Goal: Task Accomplishment & Management: Use online tool/utility

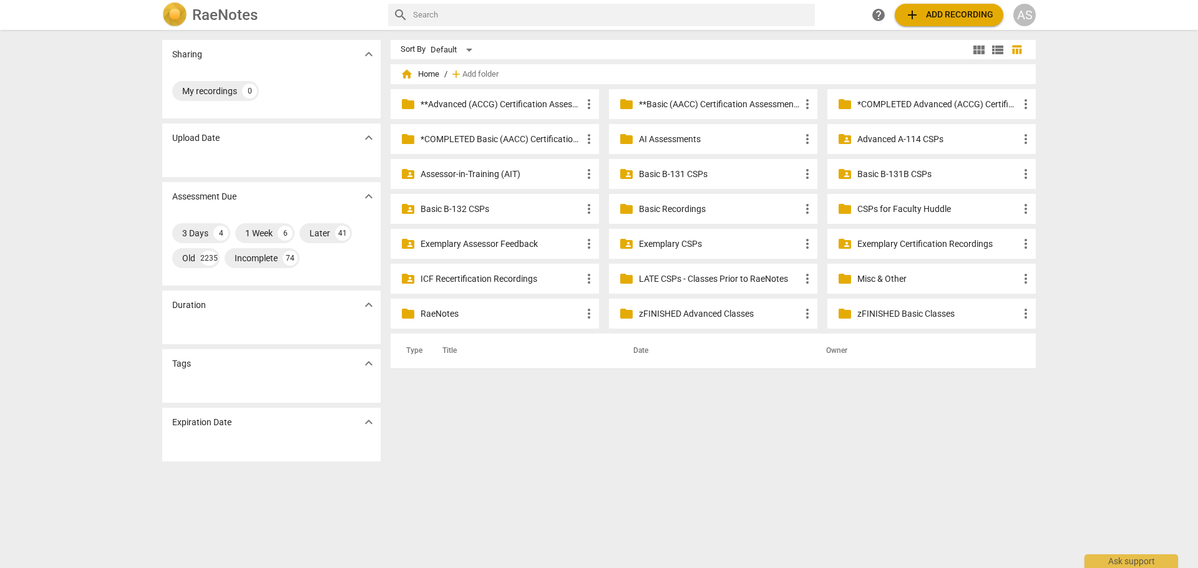
click at [675, 102] on p "**Basic (AACC) Certification Assessments" at bounding box center [719, 104] width 161 height 13
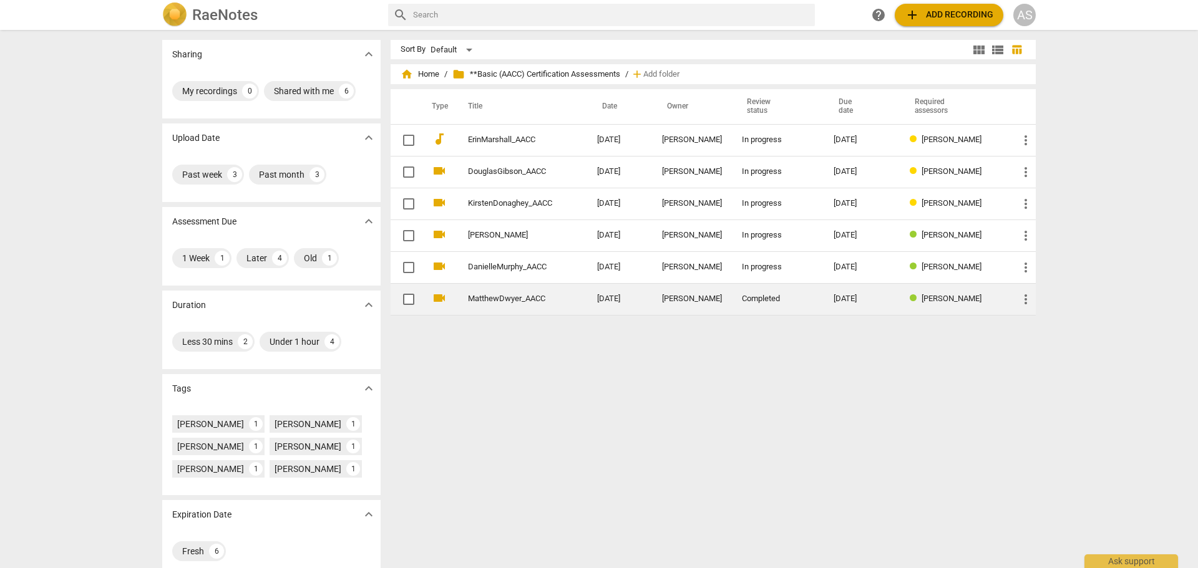
click at [1026, 301] on span "more_vert" at bounding box center [1025, 299] width 15 height 15
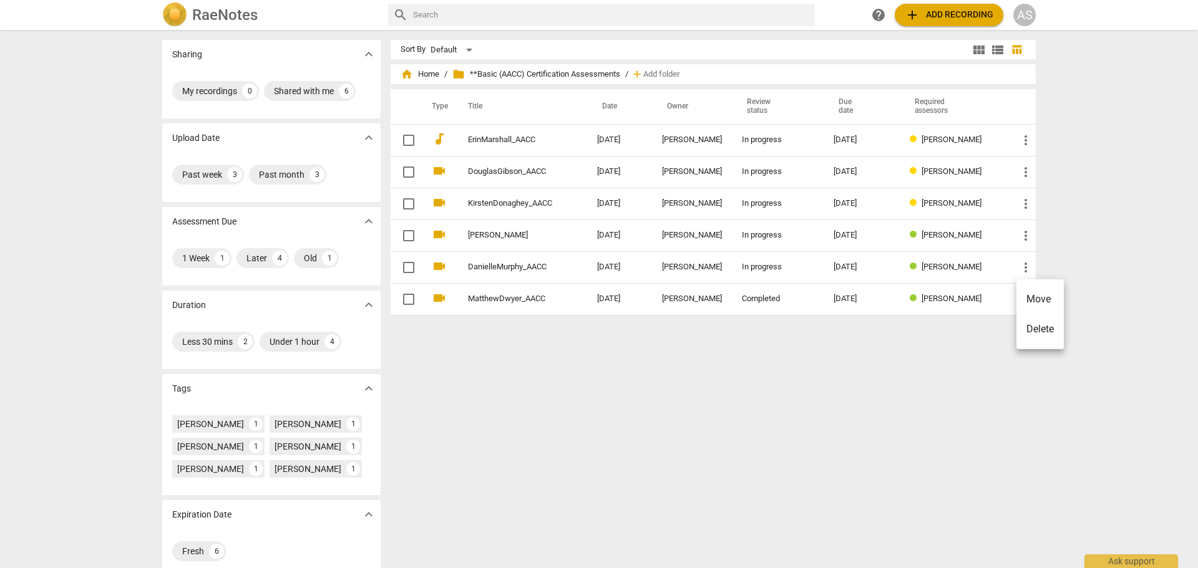
click at [1040, 298] on li "Move" at bounding box center [1039, 299] width 47 height 30
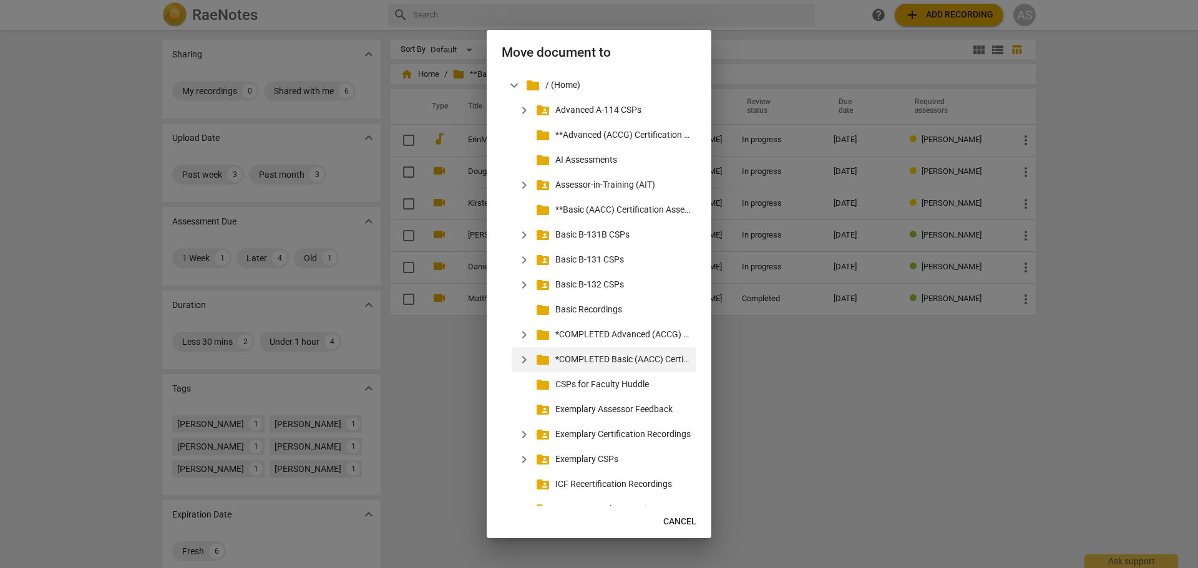
click at [641, 359] on p "*COMPLETED Basic (AACC) Certification Assessments" at bounding box center [623, 359] width 136 height 13
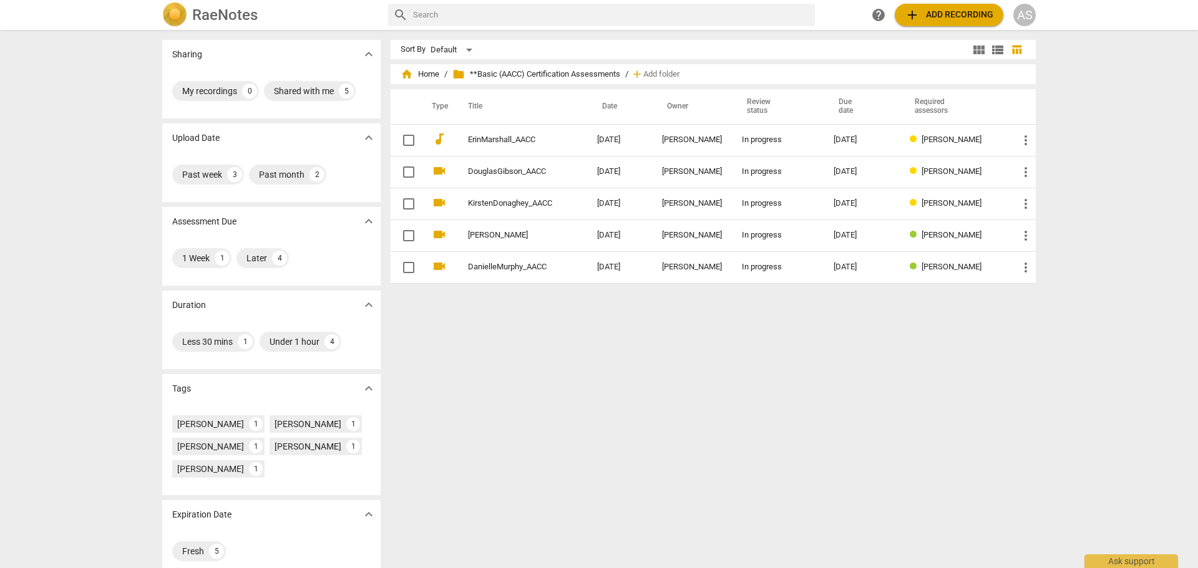
drag, startPoint x: 417, startPoint y: 75, endPoint x: 454, endPoint y: 89, distance: 39.1
click at [417, 75] on span "home Home" at bounding box center [420, 74] width 39 height 12
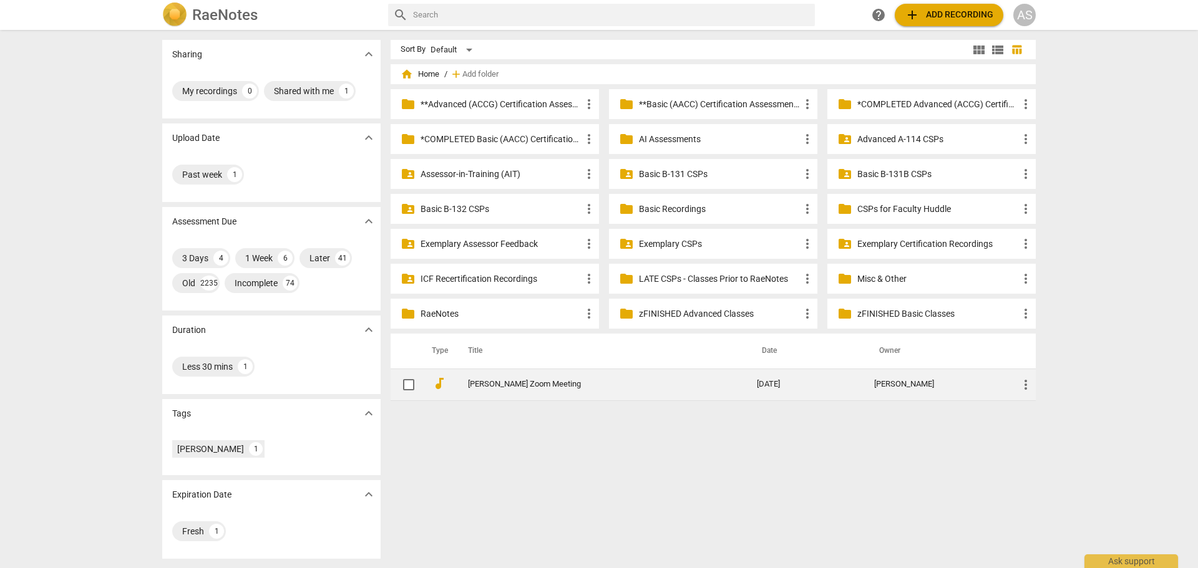
click at [663, 387] on link "[PERSON_NAME] Zoom Meeting" at bounding box center [590, 384] width 244 height 9
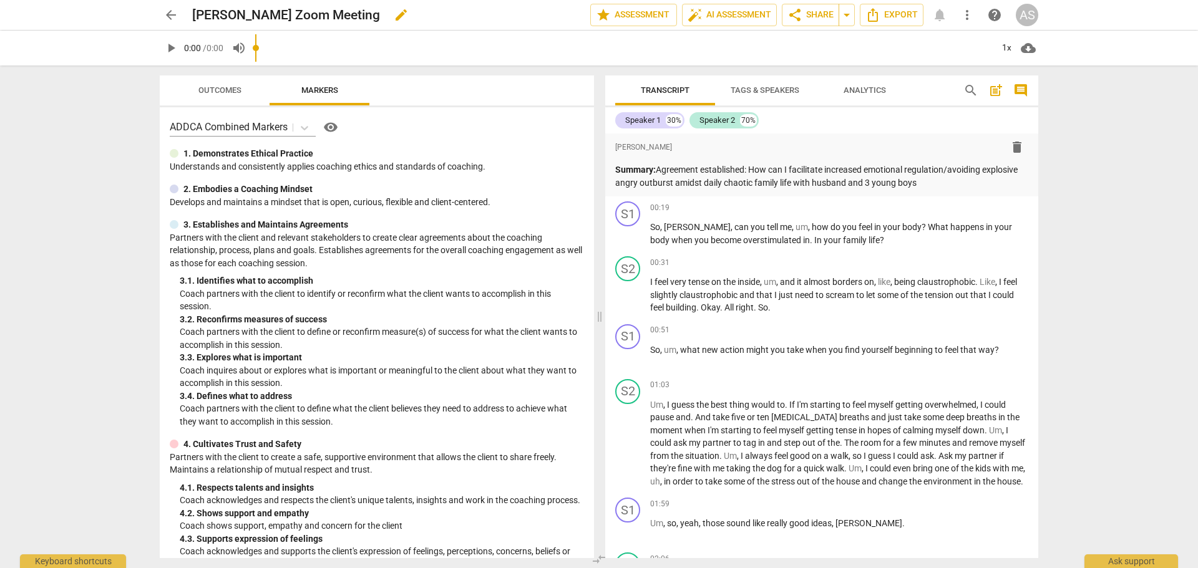
click at [394, 17] on span "edit" at bounding box center [401, 14] width 15 height 15
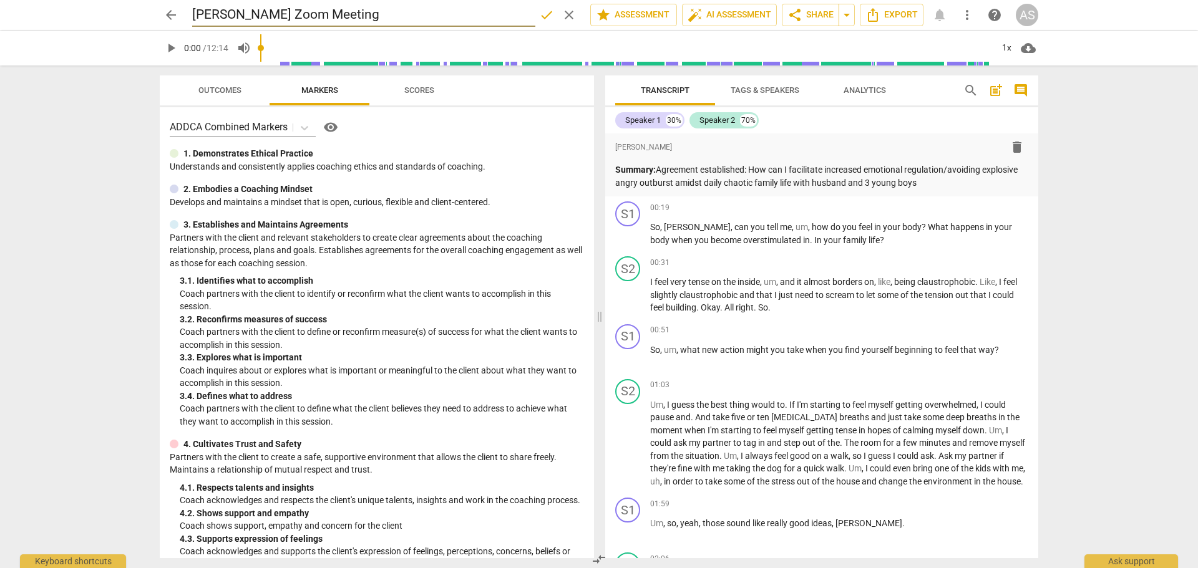
drag, startPoint x: 369, startPoint y: 14, endPoint x: 257, endPoint y: 13, distance: 112.3
click at [257, 13] on input "[PERSON_NAME] Zoom Meeting" at bounding box center [363, 15] width 343 height 24
click at [230, 7] on input "Katie Kuhn_B113_CSP3" at bounding box center [363, 15] width 343 height 24
click at [225, 17] on input "Katie Kuhn_B113_CSP3" at bounding box center [363, 15] width 343 height 24
type input "KatieKuhn_B113_CSP3"
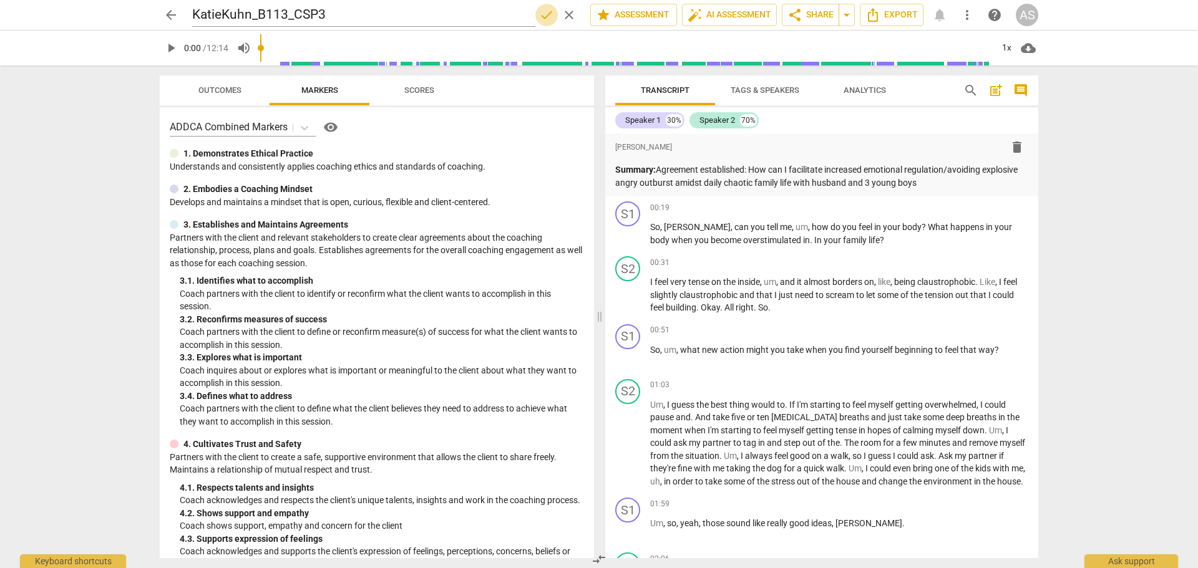
click at [539, 16] on span "done" at bounding box center [546, 14] width 15 height 15
click at [163, 11] on span "arrow_back" at bounding box center [171, 14] width 22 height 15
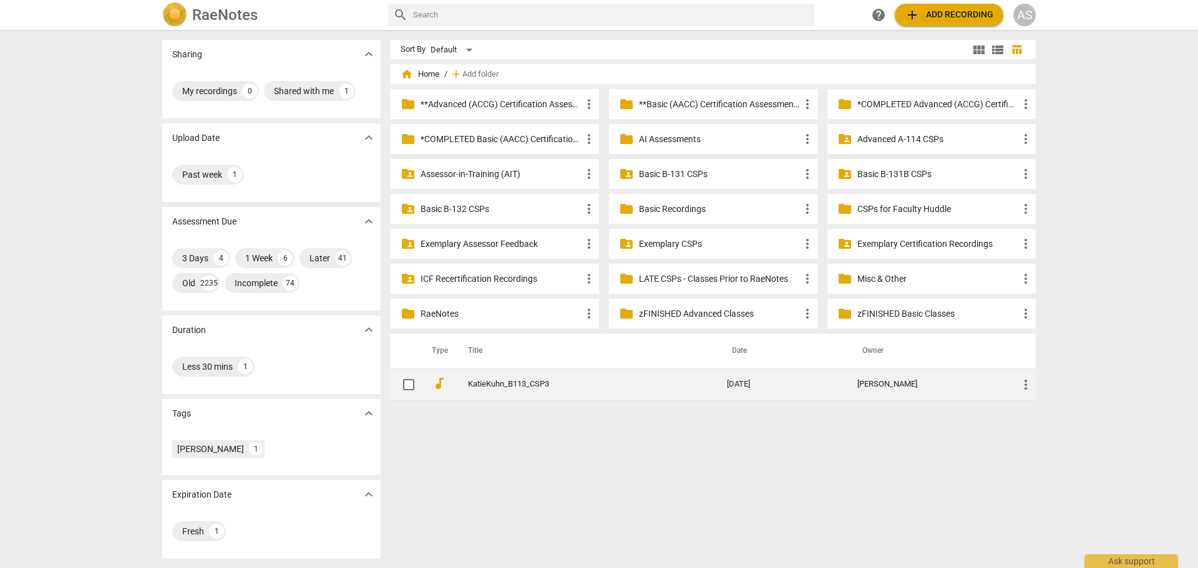
click at [1026, 381] on span "more_vert" at bounding box center [1025, 384] width 15 height 15
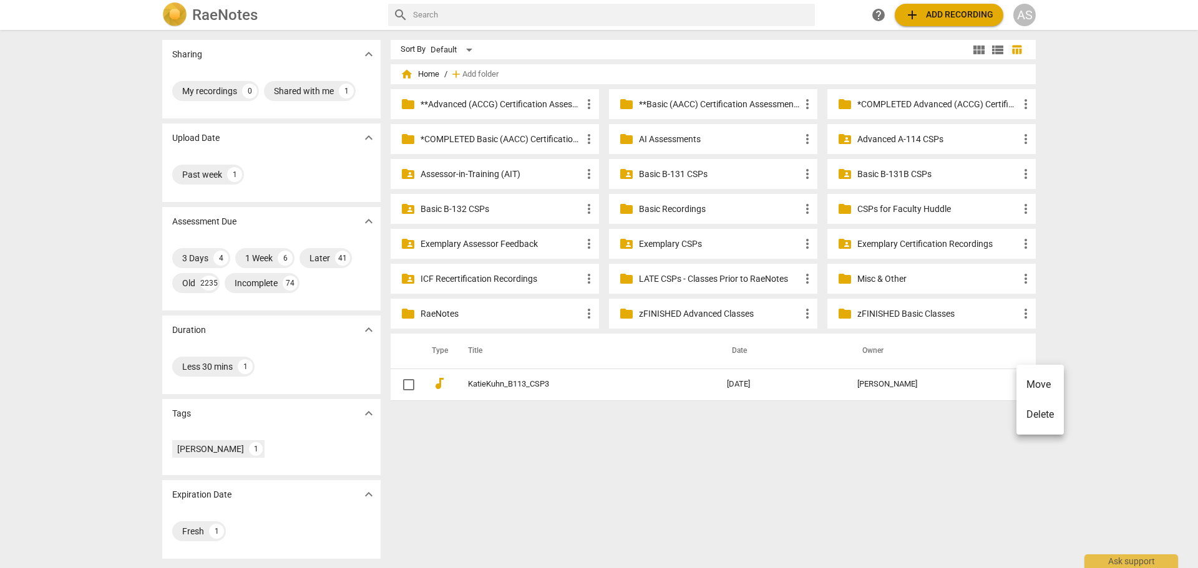
click at [1026, 377] on li "Move" at bounding box center [1039, 385] width 47 height 30
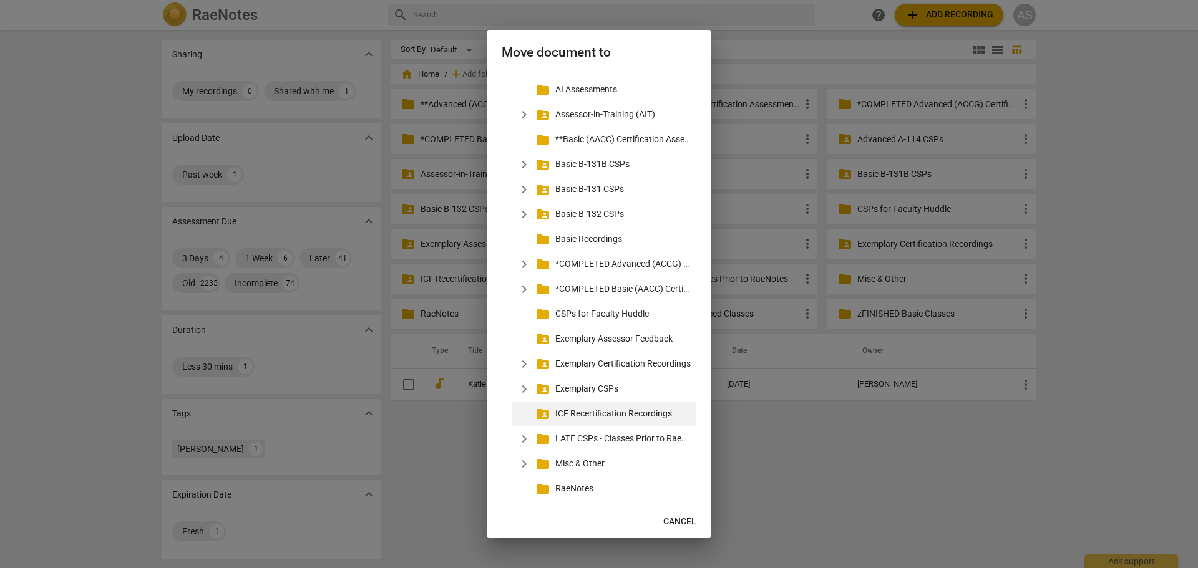
scroll to position [130, 0]
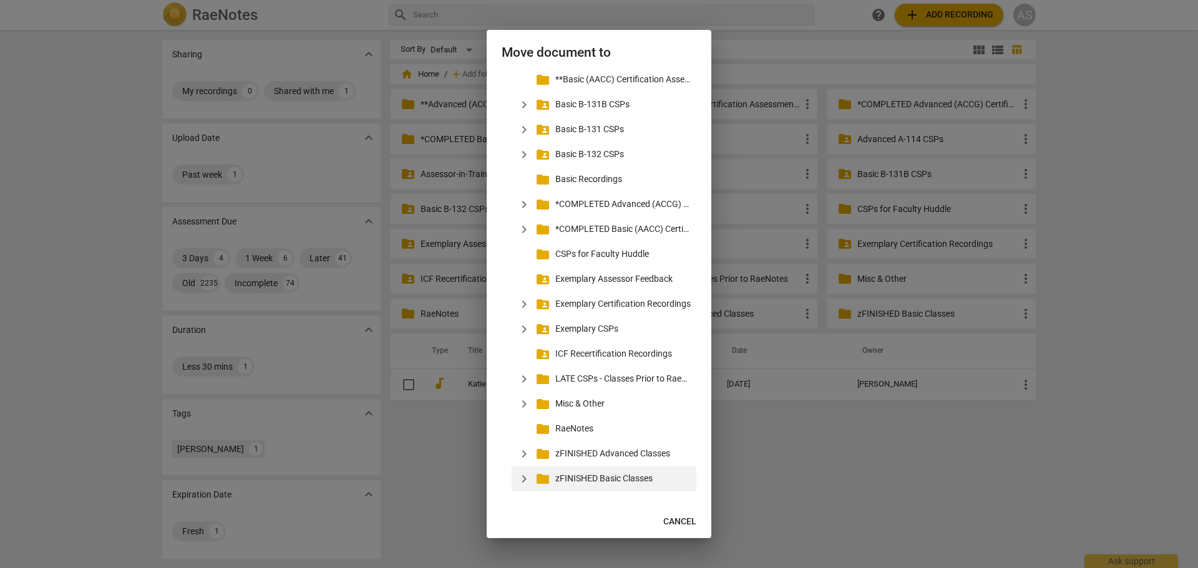
click at [521, 480] on span "expand_more" at bounding box center [524, 479] width 15 height 15
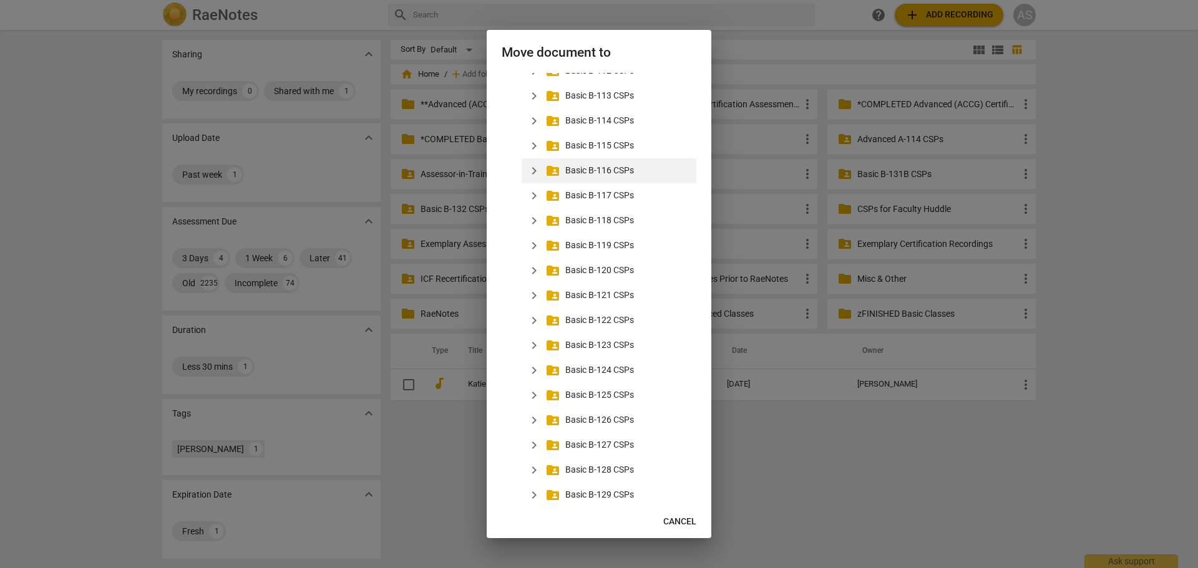
scroll to position [642, 0]
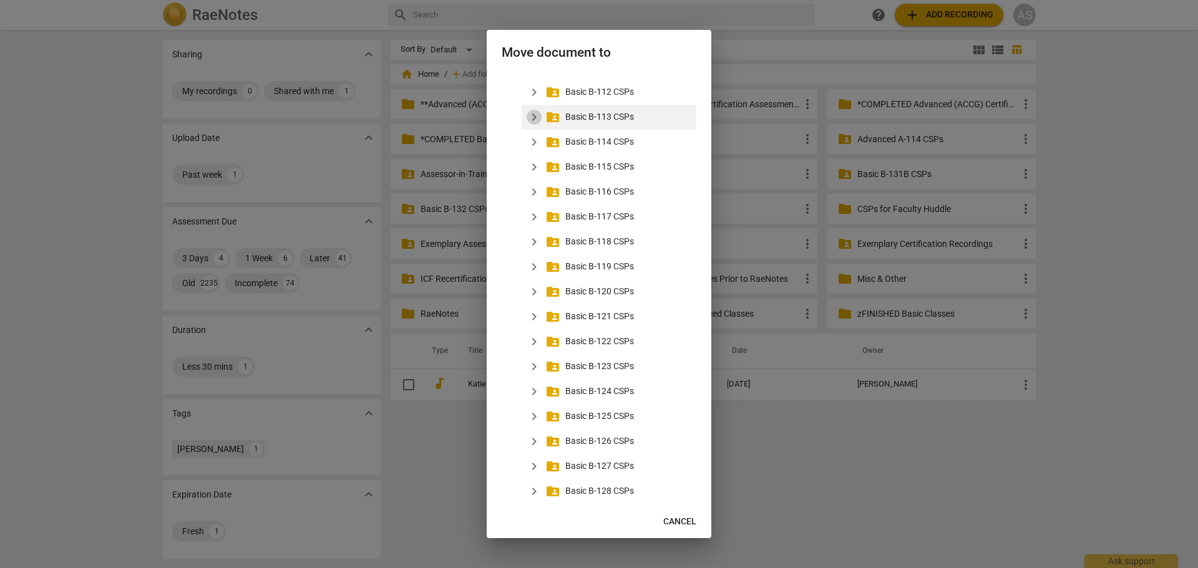
click at [537, 120] on span "expand_more" at bounding box center [534, 117] width 15 height 15
click at [592, 192] on p "B-113 CSP3" at bounding box center [633, 191] width 116 height 13
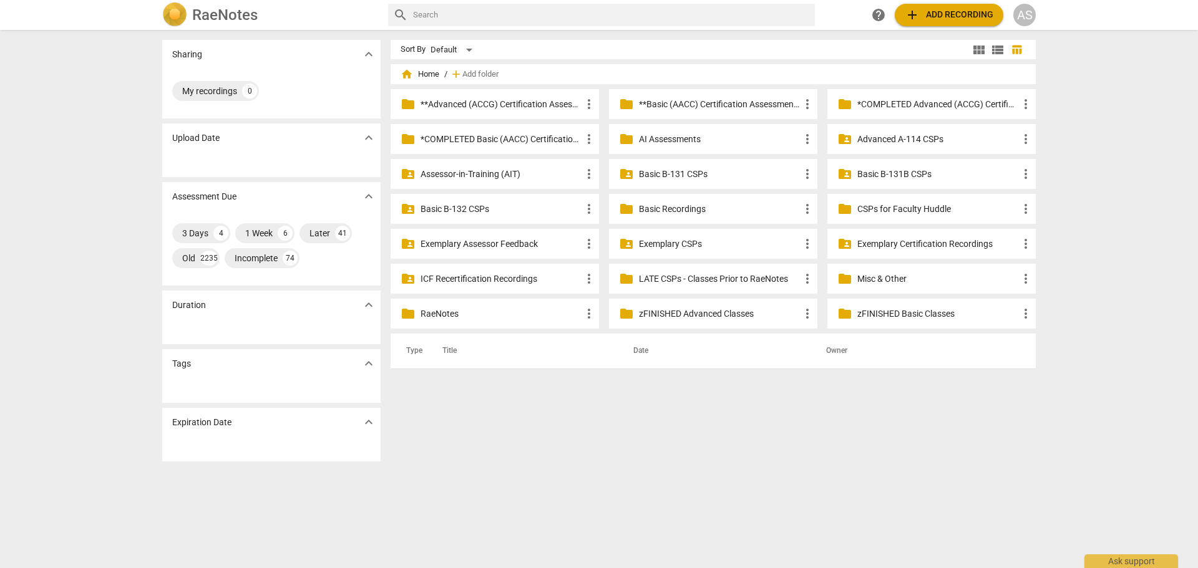
click at [890, 311] on p "zFINISHED Basic Classes" at bounding box center [937, 314] width 161 height 13
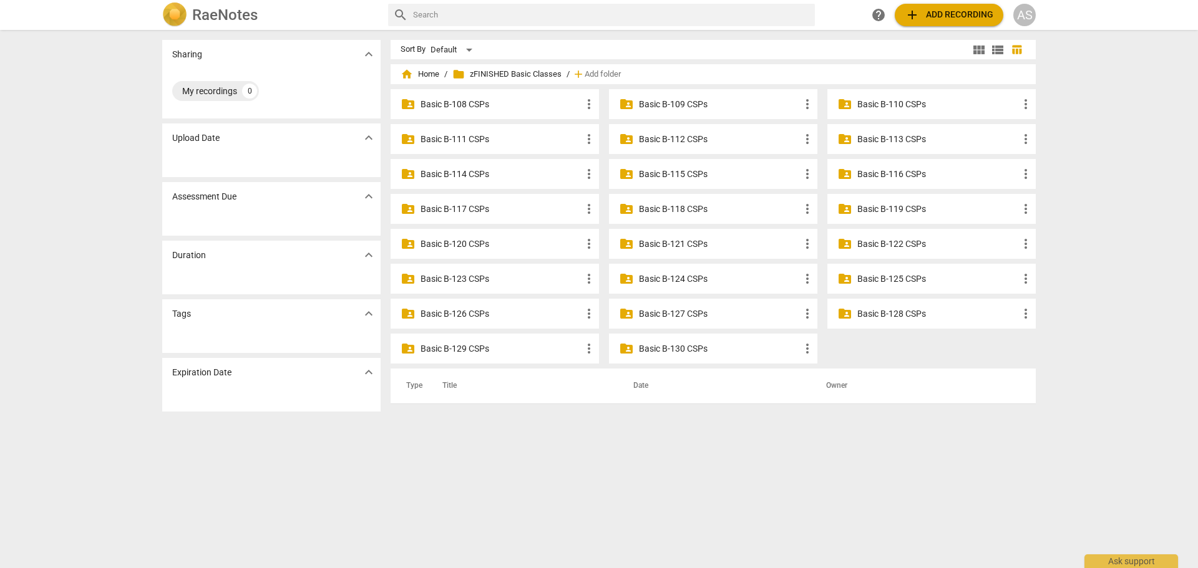
click at [896, 138] on p "Basic B-113 CSPs" at bounding box center [937, 139] width 161 height 13
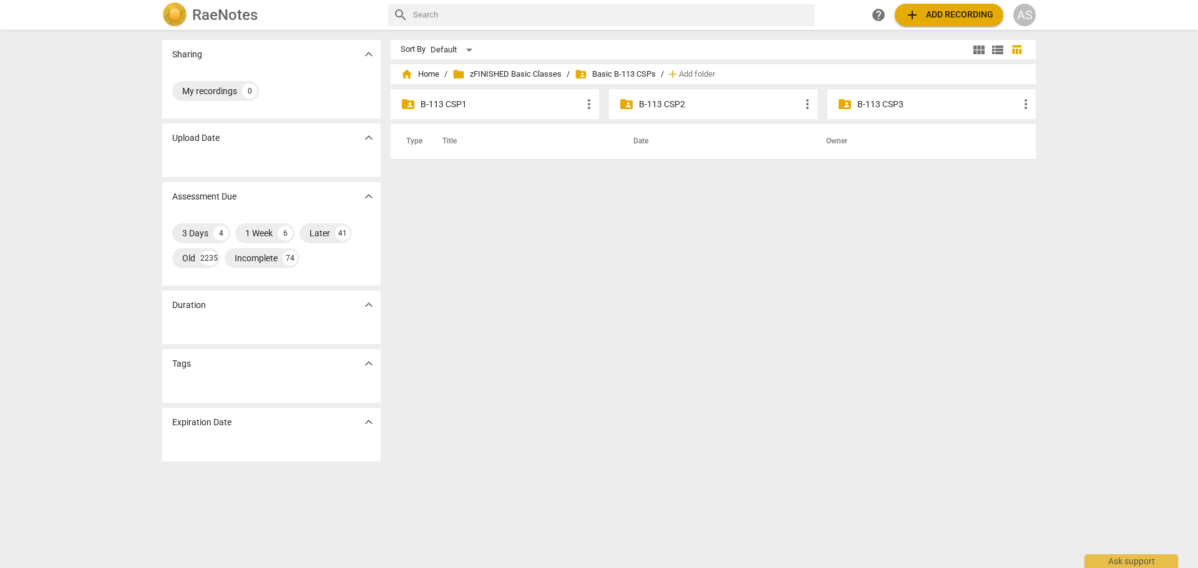
click at [915, 105] on p "B-113 CSP3" at bounding box center [937, 104] width 161 height 13
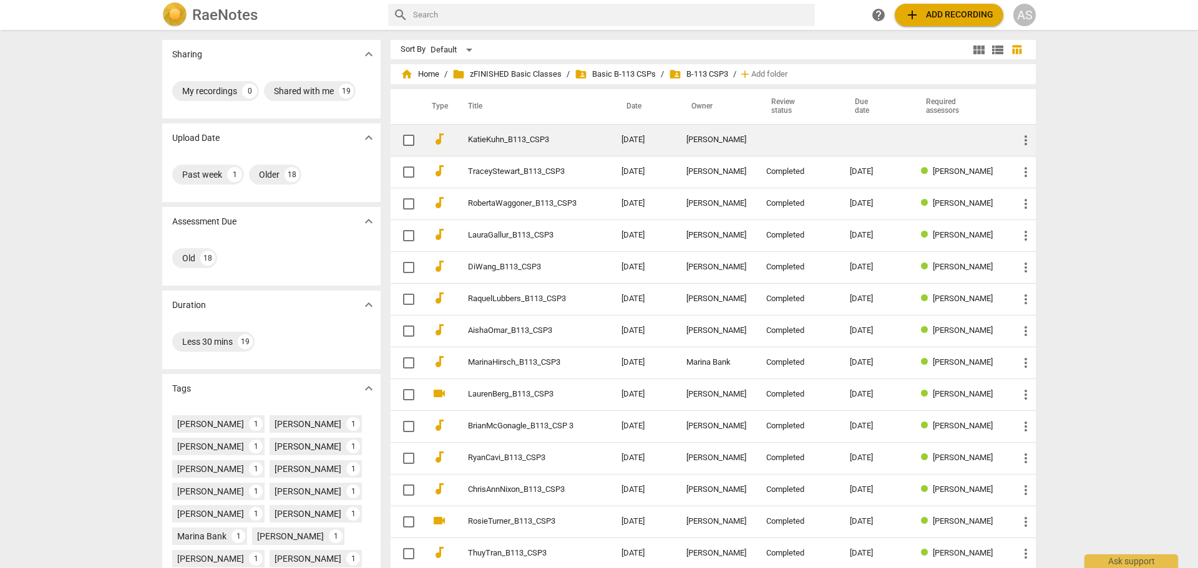
click at [842, 152] on td at bounding box center [875, 140] width 71 height 32
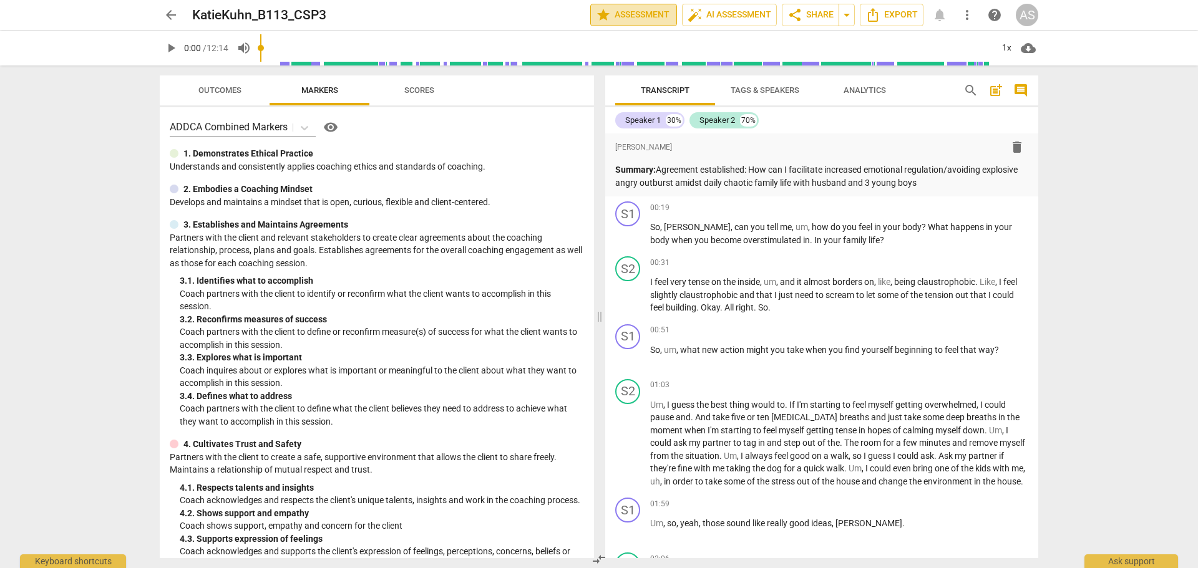
click at [620, 15] on span "star Assessment" at bounding box center [633, 14] width 75 height 15
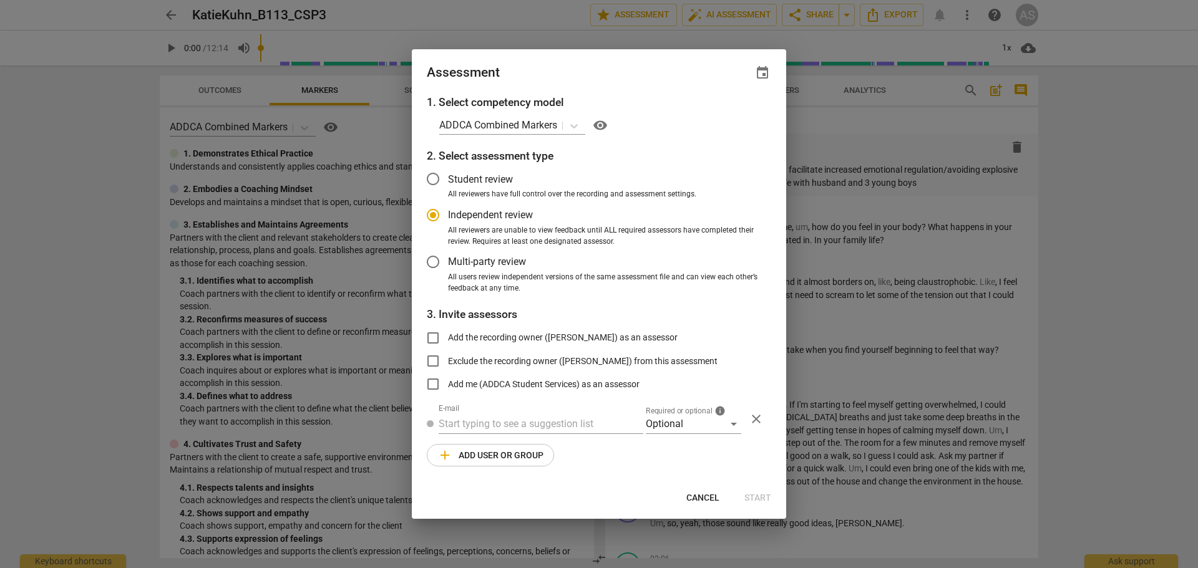
click at [768, 75] on span "event" at bounding box center [762, 73] width 15 height 15
radio input "false"
click at [726, 112] on input "date" at bounding box center [687, 116] width 87 height 18
type input "[DATE]"
click at [629, 73] on div at bounding box center [599, 284] width 1198 height 568
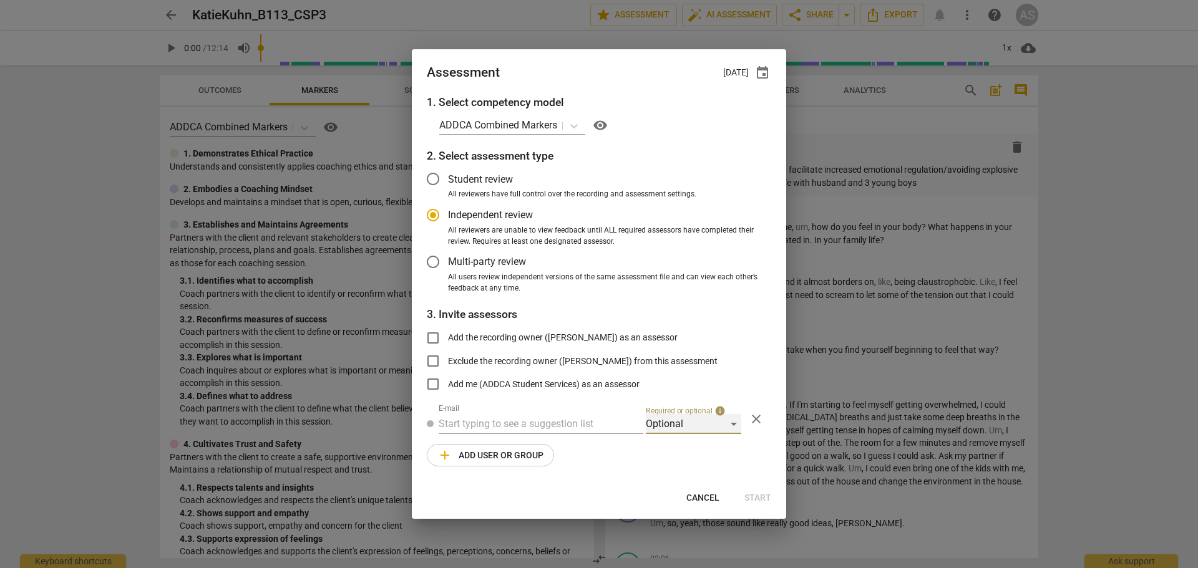
click at [697, 425] on div "Optional" at bounding box center [693, 424] width 95 height 20
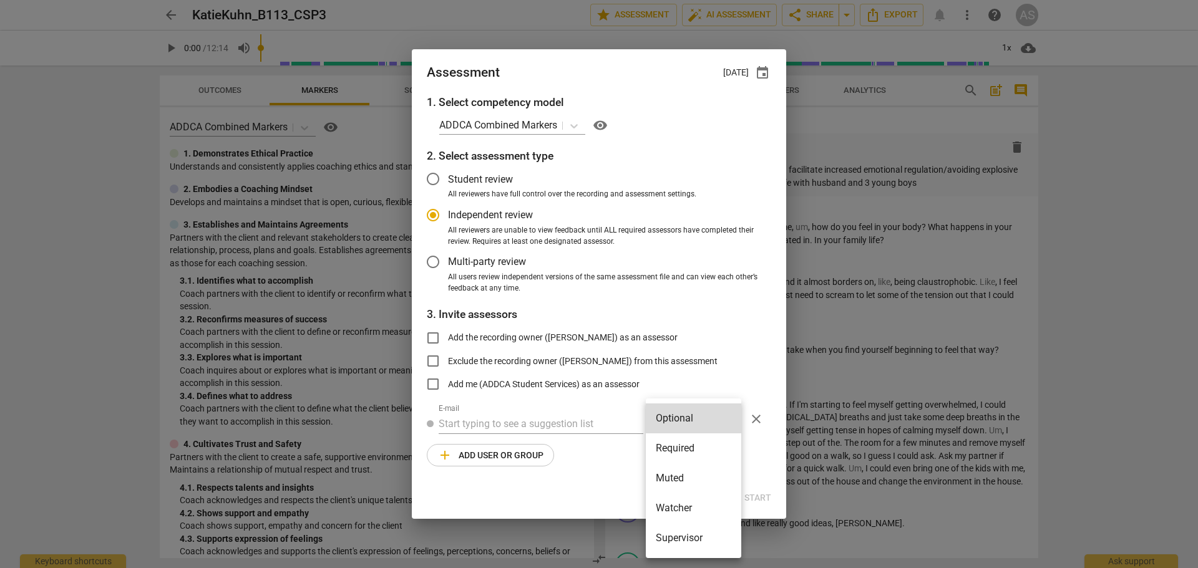
click at [702, 440] on li "Required" at bounding box center [693, 449] width 95 height 30
radio input "false"
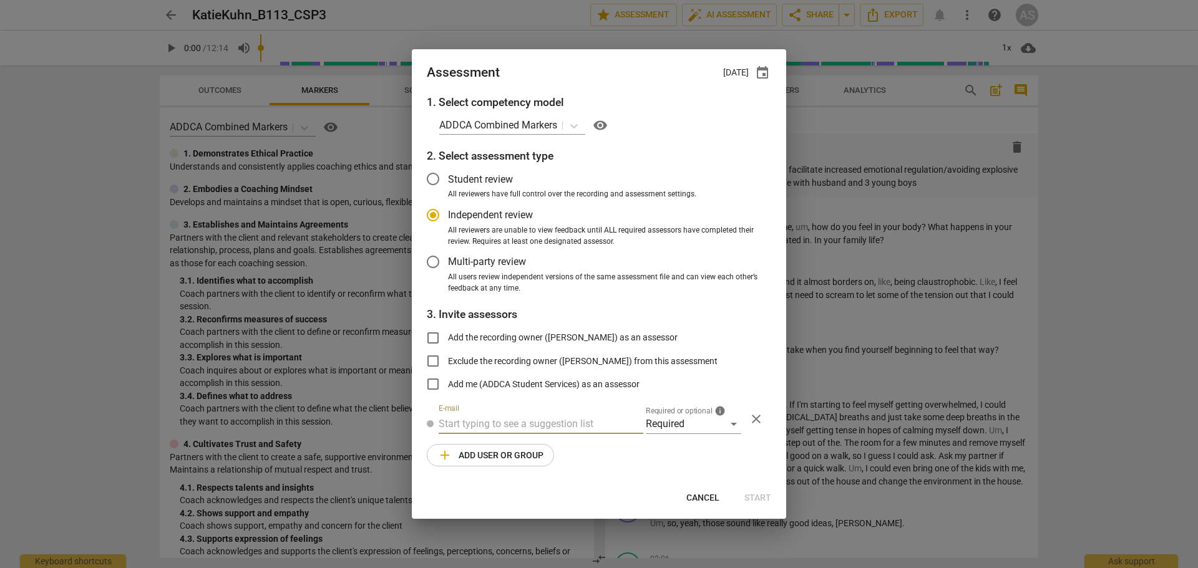
click at [571, 423] on input "text" at bounding box center [541, 424] width 205 height 20
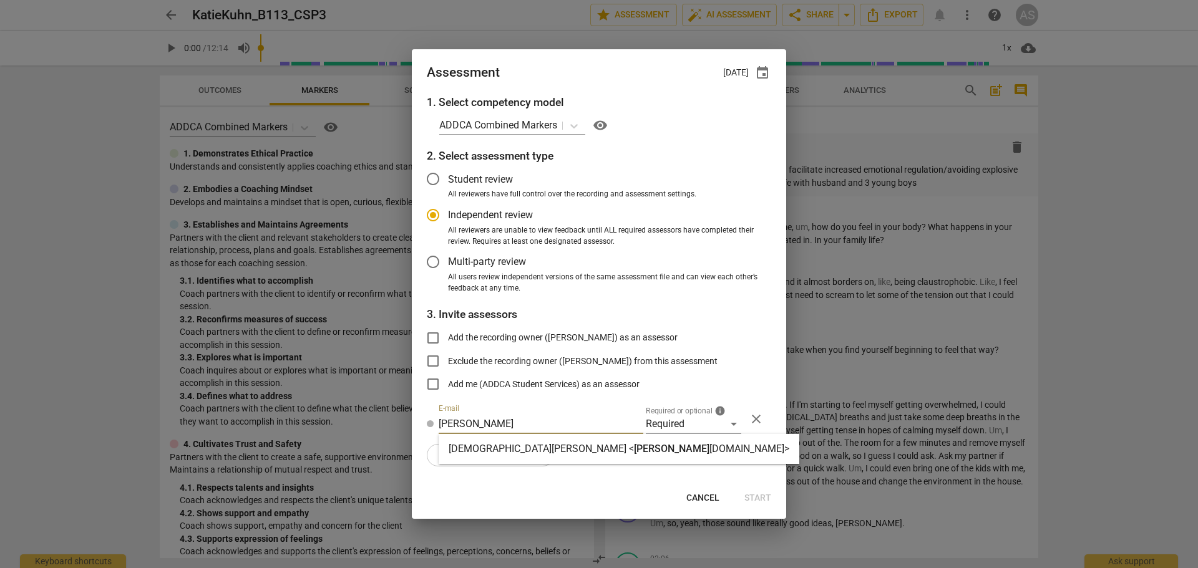
type input "[PERSON_NAME]"
click at [634, 454] on span "[PERSON_NAME]" at bounding box center [671, 449] width 75 height 12
radio input "false"
type input "[DEMOGRAPHIC_DATA][PERSON_NAME] <[PERSON_NAME][EMAIL_ADDRESS][DOMAIN_NAME]>"
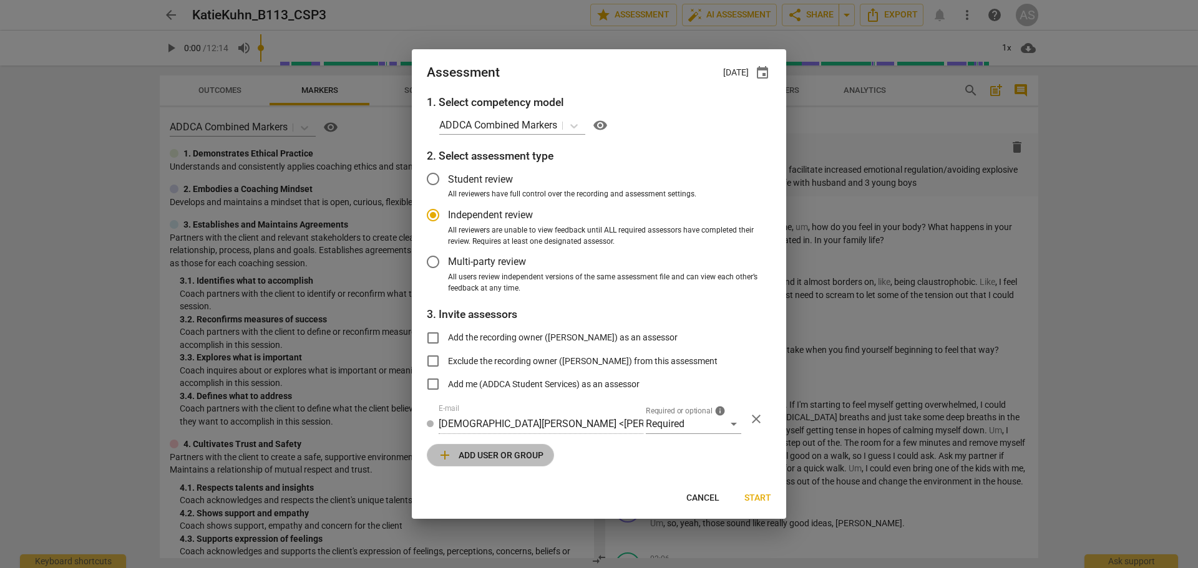
click at [526, 455] on span "add Add user or group" at bounding box center [490, 455] width 106 height 15
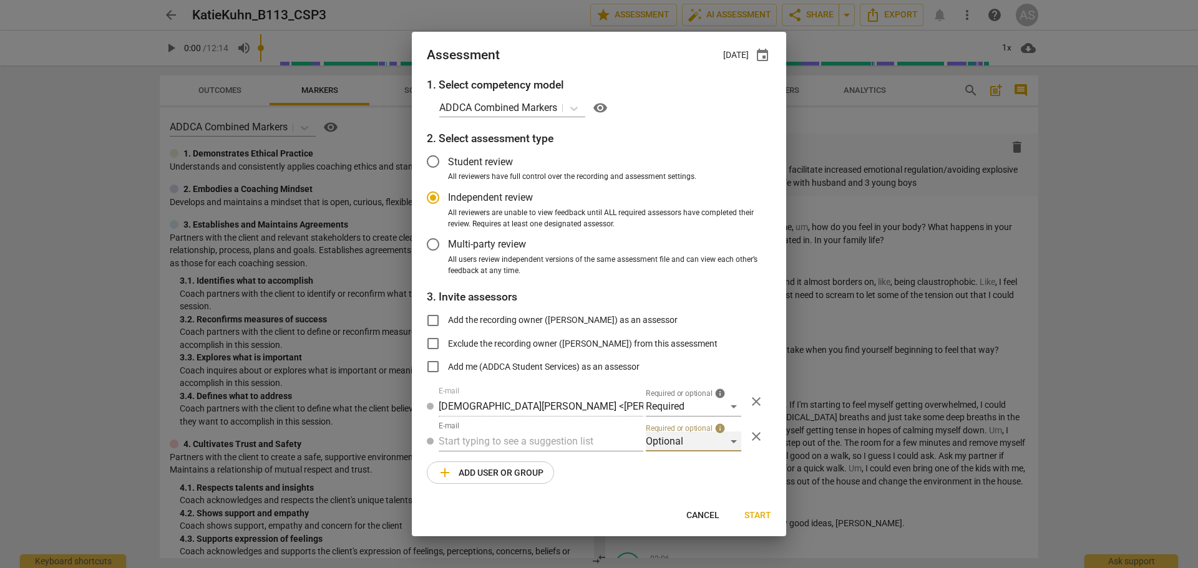
click at [659, 439] on div "Optional" at bounding box center [693, 442] width 95 height 20
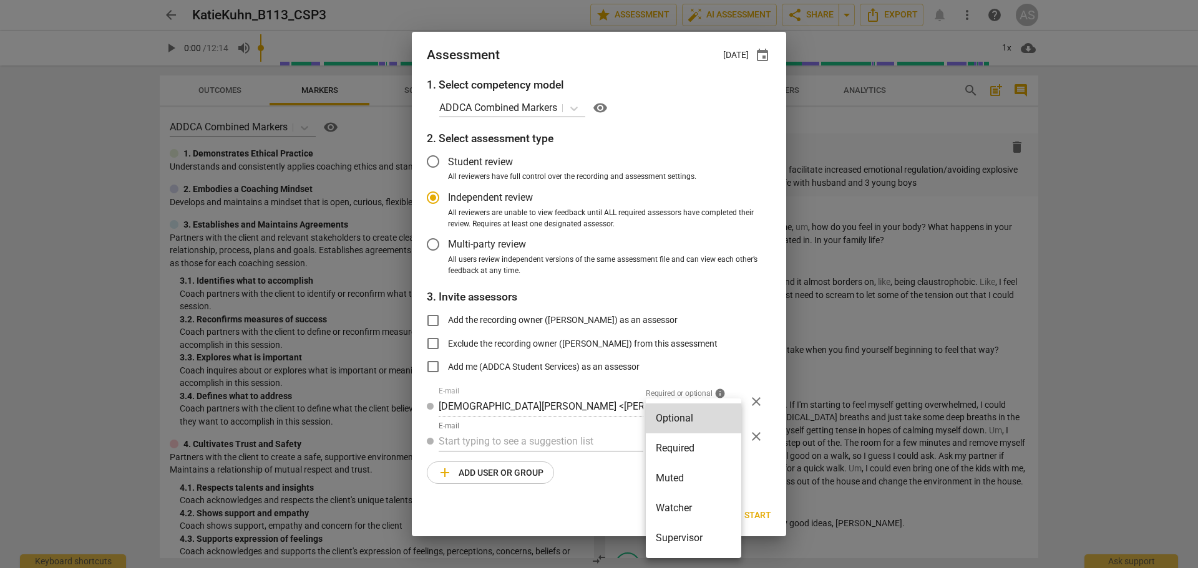
drag, startPoint x: 667, startPoint y: 474, endPoint x: 643, endPoint y: 471, distance: 24.5
click at [668, 474] on li "Muted" at bounding box center [693, 479] width 95 height 30
radio input "false"
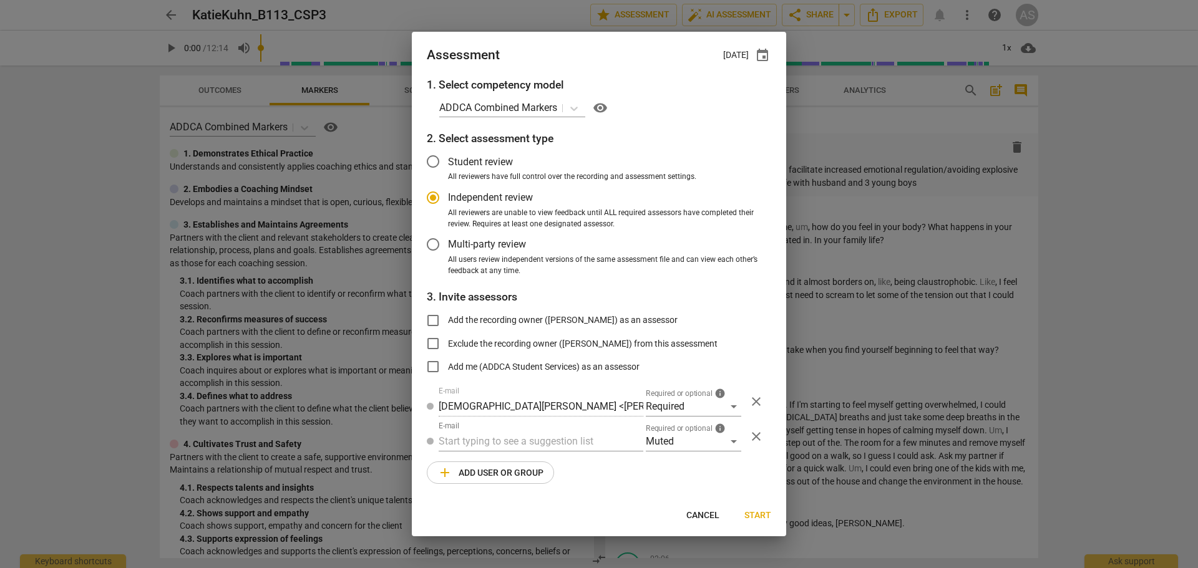
click at [558, 454] on div "1. Select competency model ADDCA Combined Markers visibility 2. Select assessme…" at bounding box center [599, 288] width 374 height 423
click at [563, 447] on input "text" at bounding box center [541, 442] width 205 height 20
type input "113"
click at [566, 463] on div "Basic B- 113 CSPs" at bounding box center [541, 467] width 205 height 30
radio input "false"
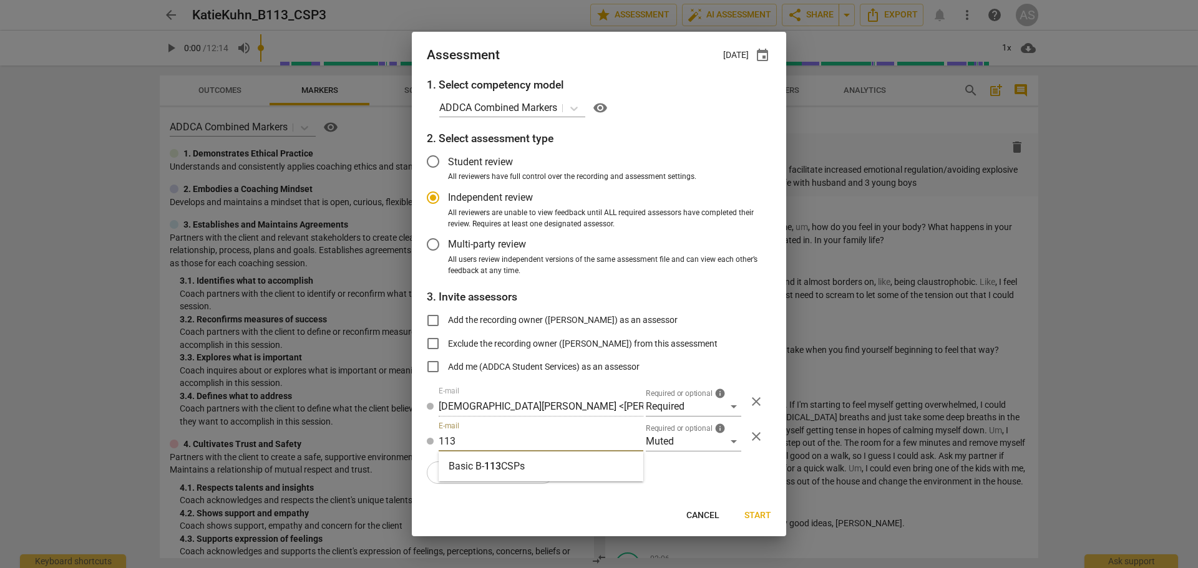
type input "Basic B-113 CSPs"
click at [754, 511] on span "Start" at bounding box center [757, 516] width 27 height 12
radio input "false"
type input "[PERSON_NAME] <[EMAIL_ADDRESS][DOMAIN_NAME]>"
type input "[PERSON_NAME] <[PERSON_NAME][EMAIL_ADDRESS][PERSON_NAME][DOMAIN_NAME]>"
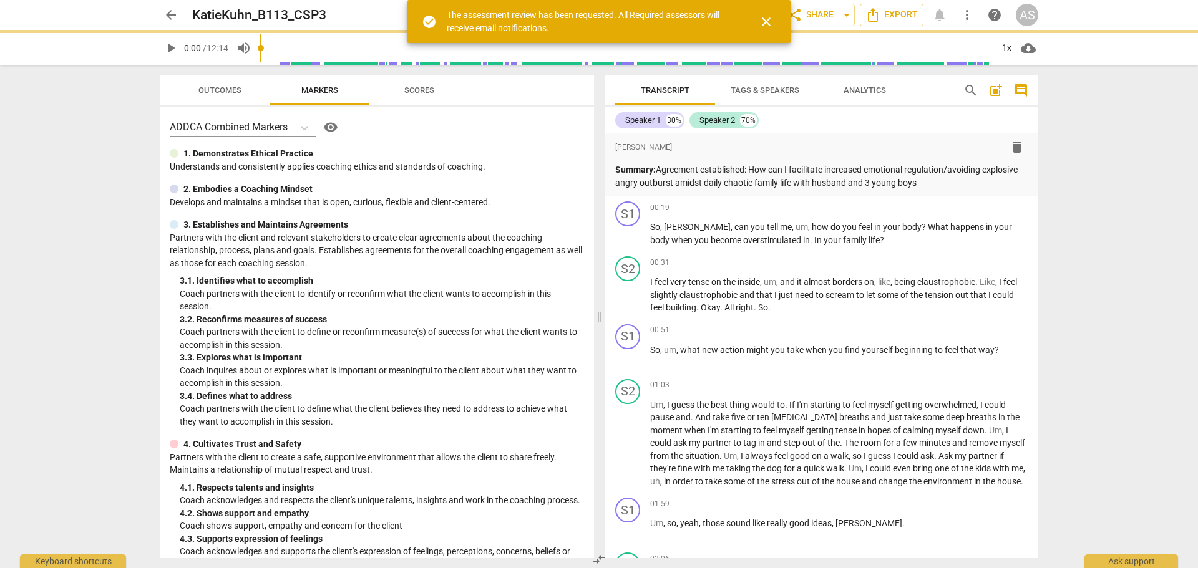
click at [171, 13] on span "arrow_back" at bounding box center [170, 14] width 15 height 15
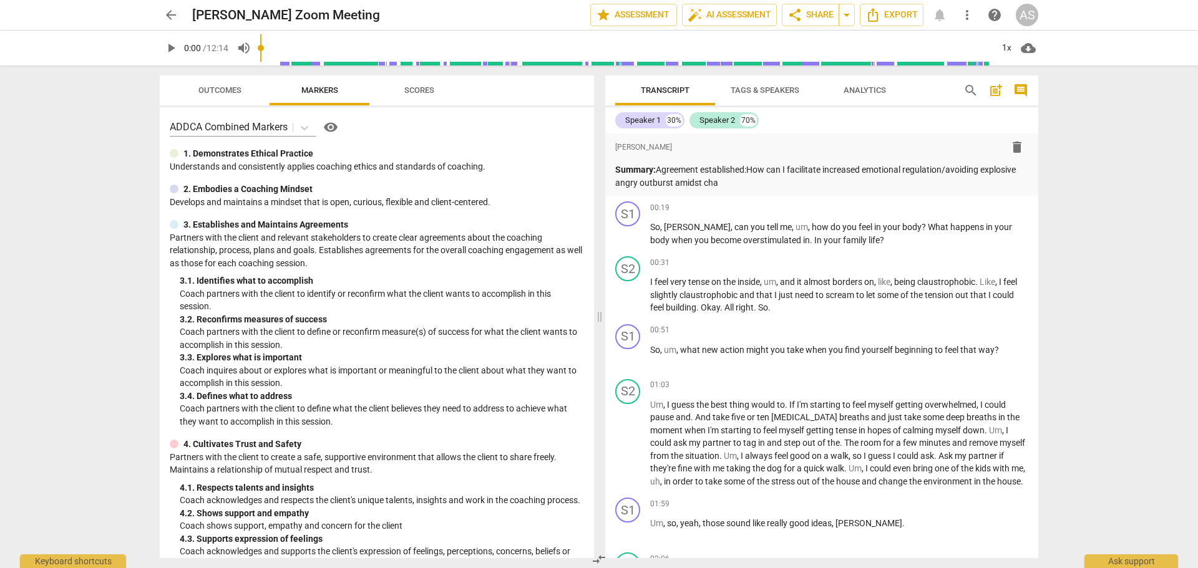
click at [170, 14] on span "arrow_back" at bounding box center [170, 14] width 15 height 15
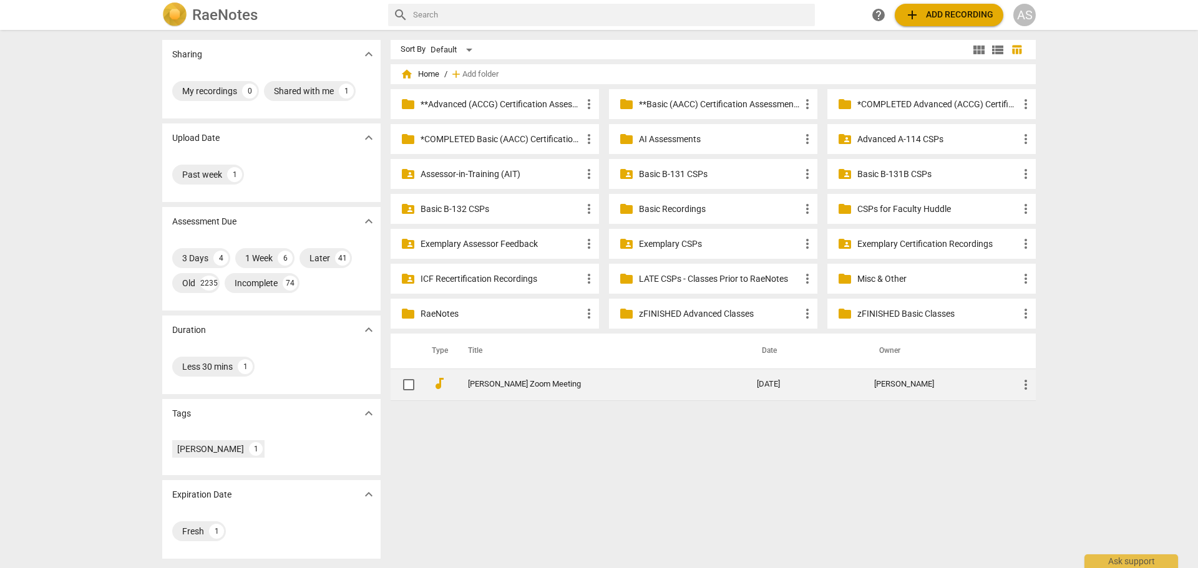
click at [931, 384] on div "[PERSON_NAME]" at bounding box center [936, 384] width 124 height 9
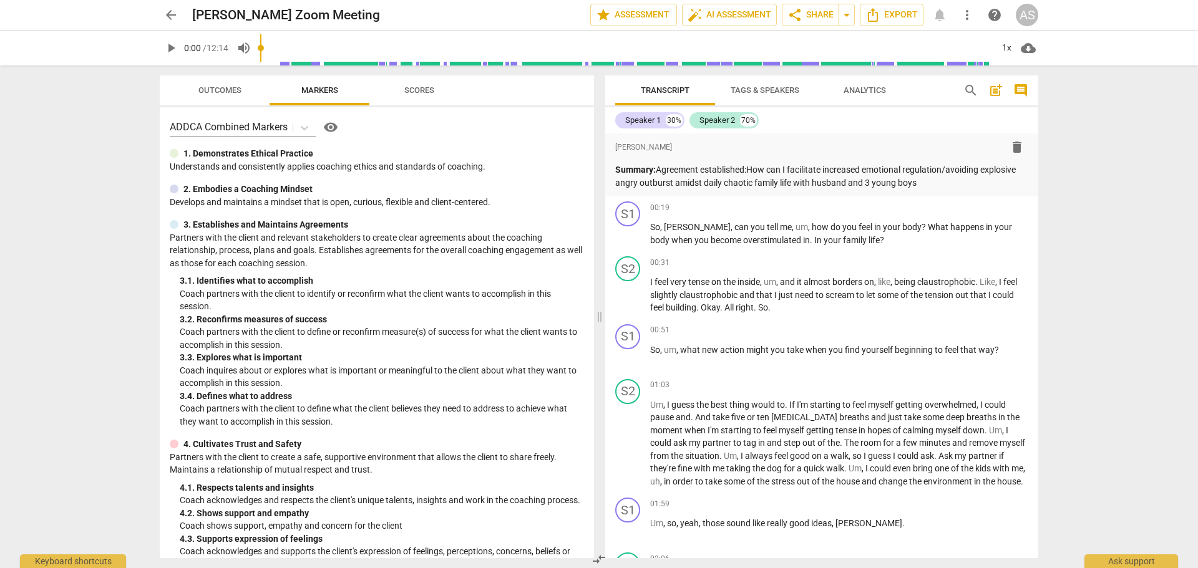
click at [176, 11] on span "arrow_back" at bounding box center [170, 14] width 15 height 15
